Goal: Check status: Check status

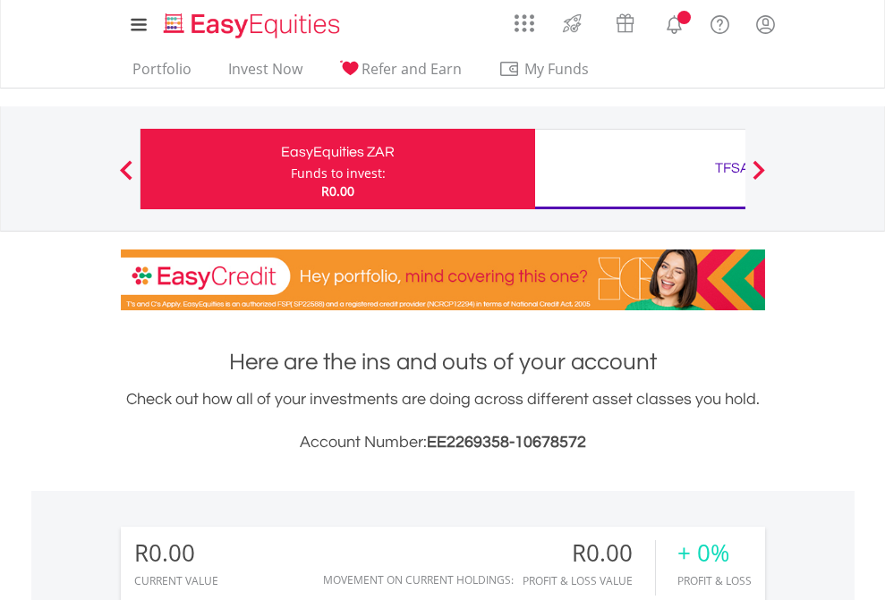
scroll to position [172, 281]
click at [291, 169] on div "Funds to invest:" at bounding box center [338, 174] width 95 height 18
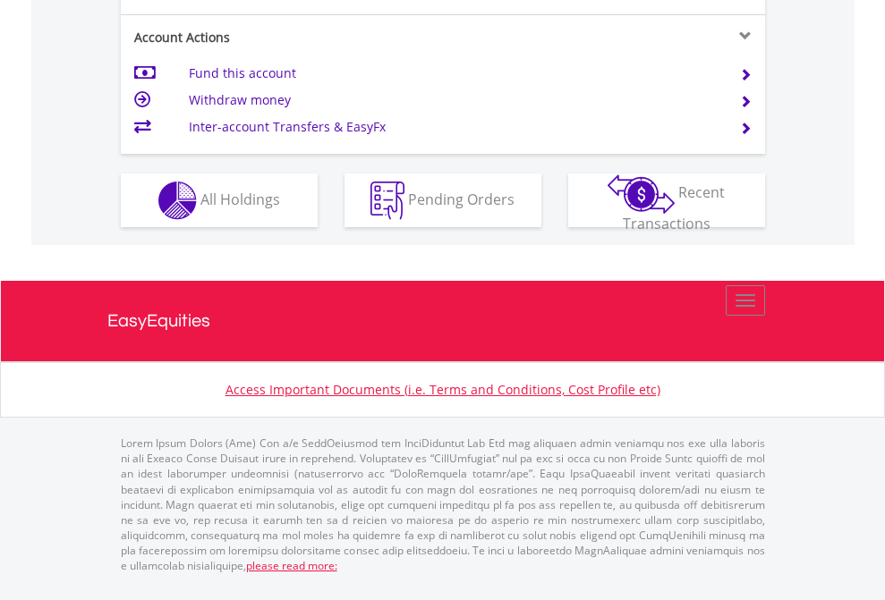
scroll to position [1751, 0]
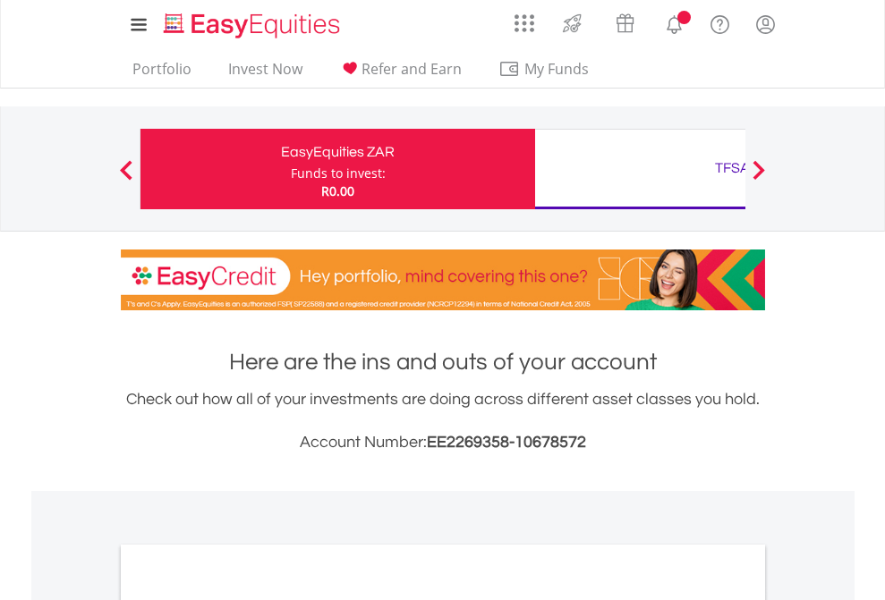
scroll to position [1076, 0]
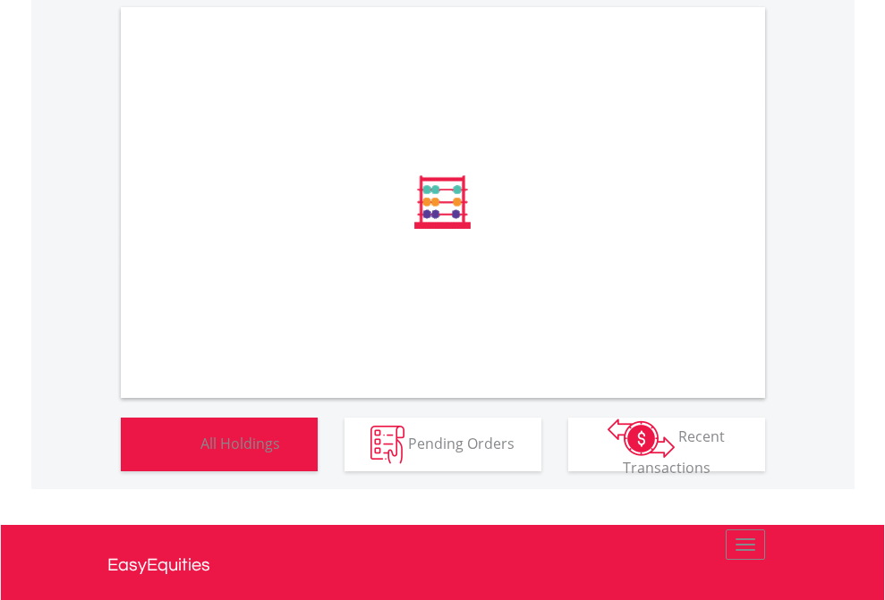
click at [200, 453] on span "All Holdings" at bounding box center [240, 443] width 80 height 20
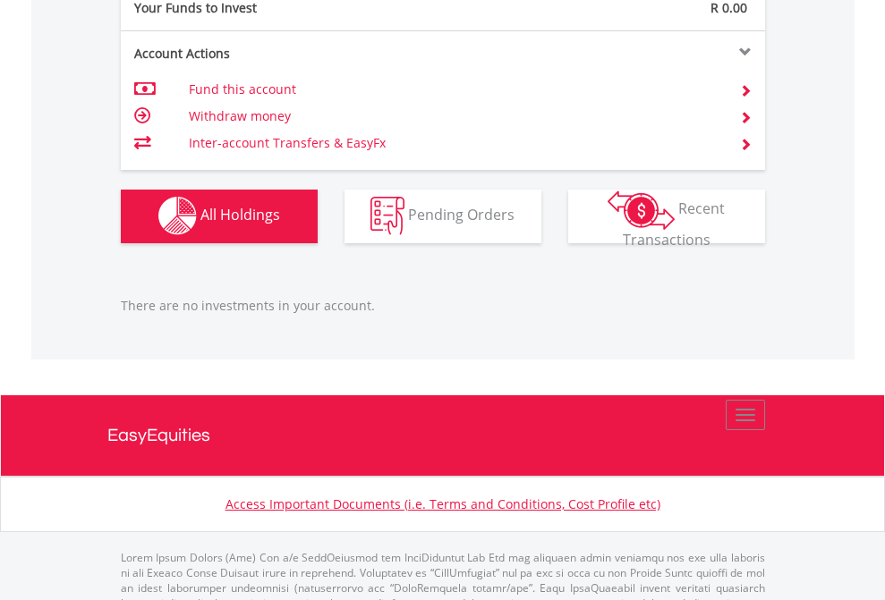
scroll to position [1772, 0]
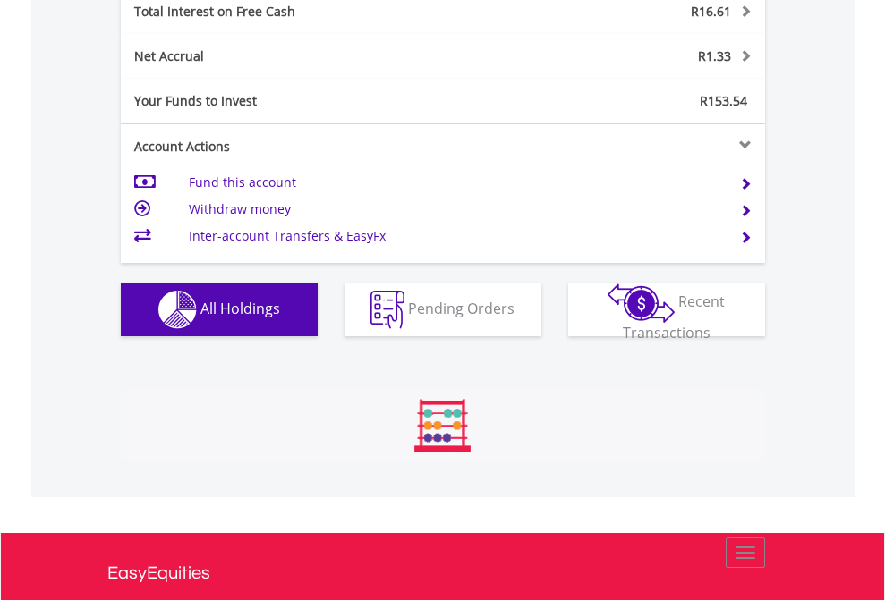
scroll to position [2062, 0]
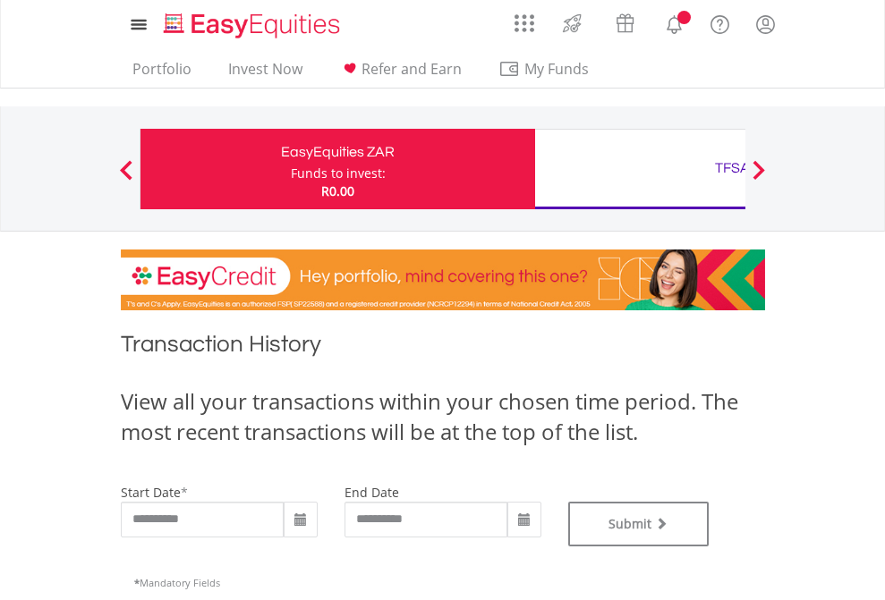
type input "**********"
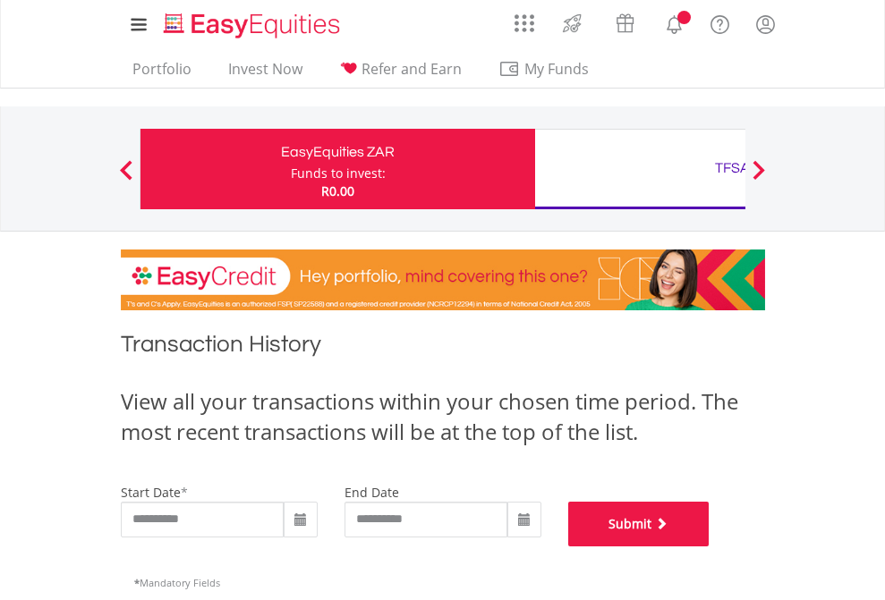
click at [710, 547] on button "Submit" at bounding box center [638, 524] width 141 height 45
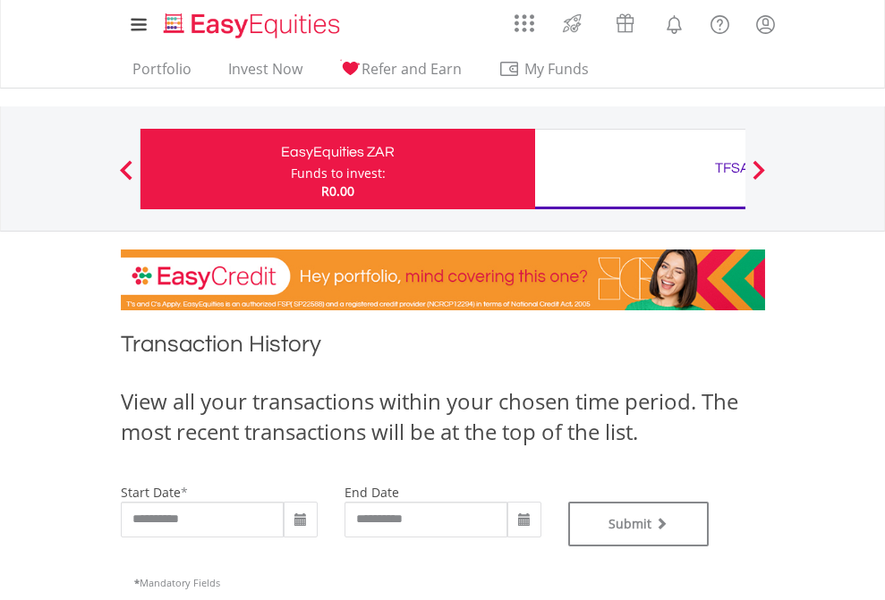
click at [640, 169] on div "TFSA" at bounding box center [732, 168] width 373 height 25
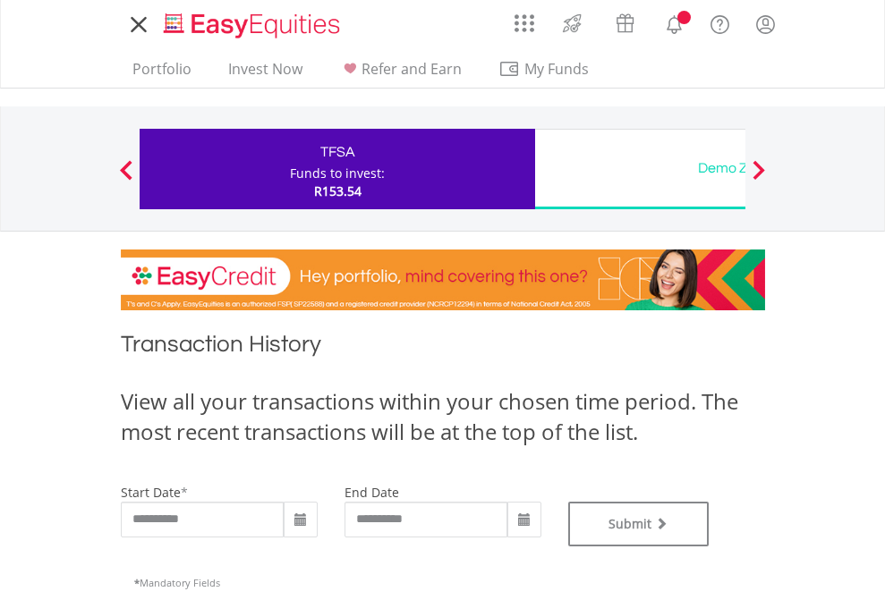
type input "**********"
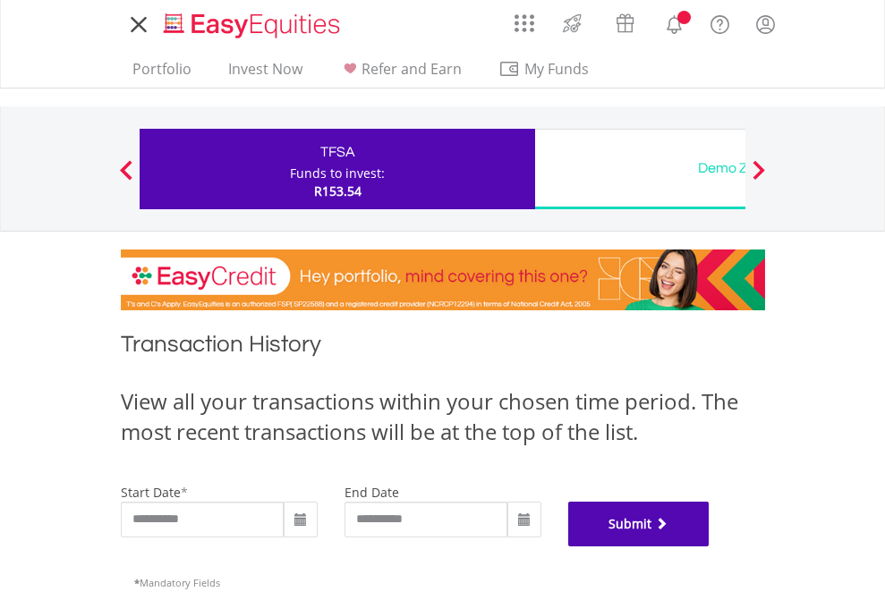
click at [710, 547] on button "Submit" at bounding box center [638, 524] width 141 height 45
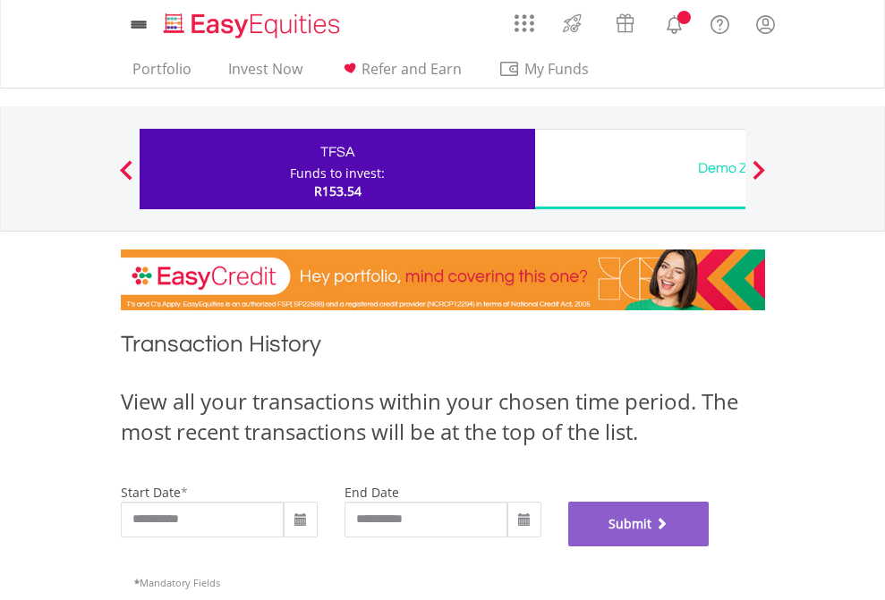
scroll to position [726, 0]
